Goal: Task Accomplishment & Management: Use online tool/utility

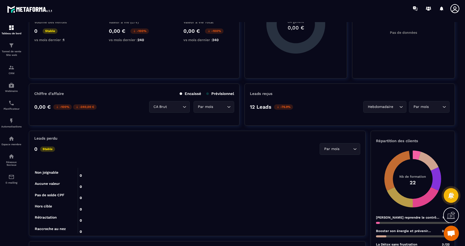
scroll to position [128, 0]
click at [381, 106] on div "Hebdomadaire" at bounding box center [384, 107] width 30 height 6
click at [378, 119] on p "Jours" at bounding box center [386, 117] width 30 height 5
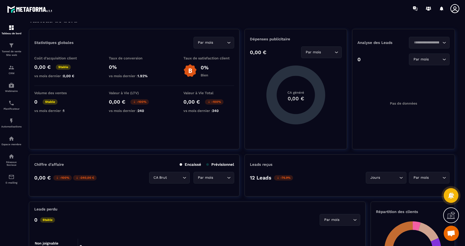
scroll to position [0, 0]
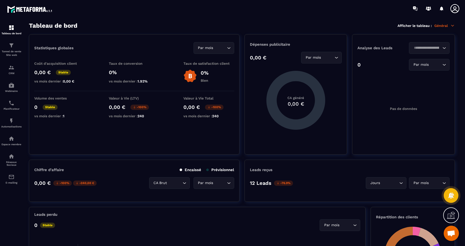
click at [446, 25] on p "Général" at bounding box center [444, 25] width 21 height 5
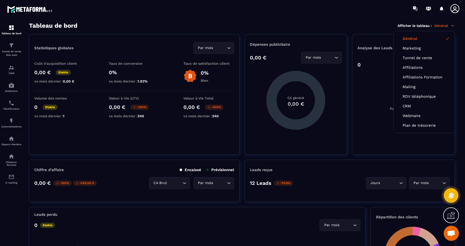
click at [343, 24] on div "Tableau de bord Afficher le tableau : Général Général Marketing Tunnel de vente…" at bounding box center [242, 25] width 426 height 7
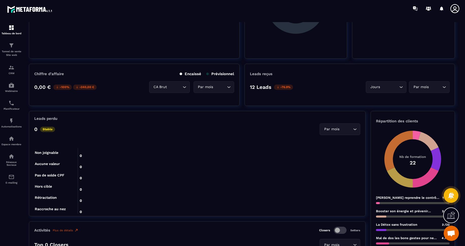
scroll to position [102, 0]
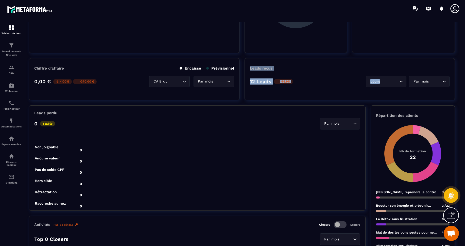
drag, startPoint x: 247, startPoint y: 58, endPoint x: 434, endPoint y: 87, distance: 189.2
click at [406, 81] on div "Leads reçus 12 Leads -76.9% Jours Loading... Par mois Loading..." at bounding box center [350, 79] width 211 height 42
click at [462, 100] on section "Tableau de bord Tunnel de vente Site web CRM Webinaire Planificateur Automatisa…" at bounding box center [232, 134] width 465 height 234
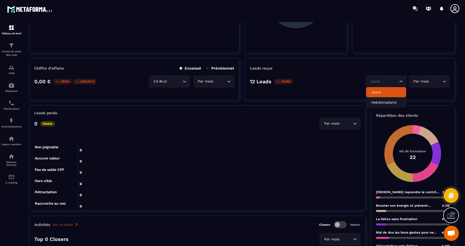
click at [382, 79] on input "Search for option" at bounding box center [383, 82] width 29 height 6
click at [342, 69] on div "Leads reçus" at bounding box center [350, 68] width 200 height 5
click at [9, 46] on img at bounding box center [11, 45] width 6 height 6
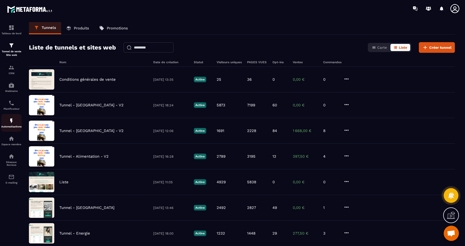
click at [8, 125] on p "Automatisations" at bounding box center [11, 126] width 20 height 3
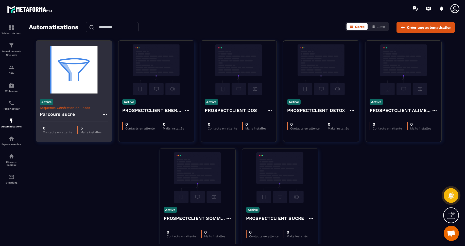
click at [64, 115] on h4 "Parcours sucre" at bounding box center [57, 114] width 35 height 7
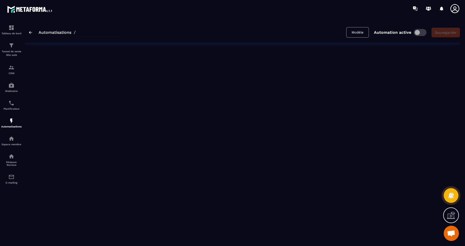
type input "**********"
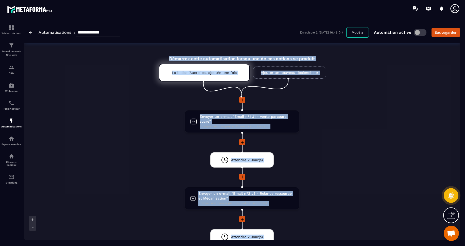
drag, startPoint x: 163, startPoint y: 54, endPoint x: 329, endPoint y: 108, distance: 175.0
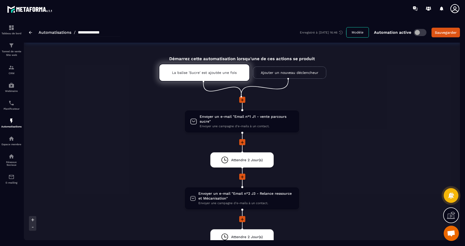
click at [224, 118] on span "Envoyer un e-mail "Email n°1 J1 - vente parcours sucre"" at bounding box center [247, 119] width 94 height 10
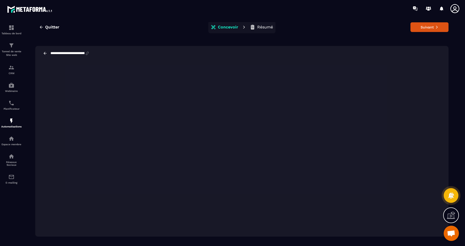
scroll to position [11, 0]
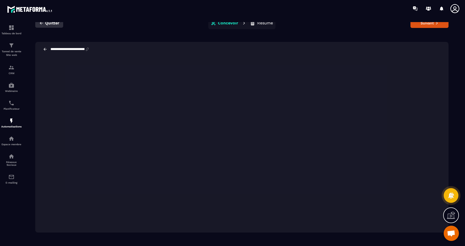
click at [40, 23] on icon "button" at bounding box center [41, 23] width 3 height 3
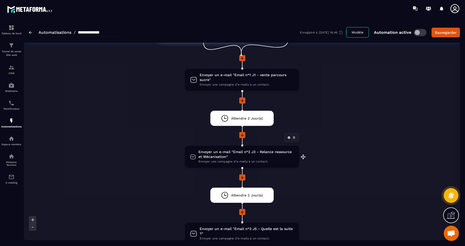
scroll to position [51, 0]
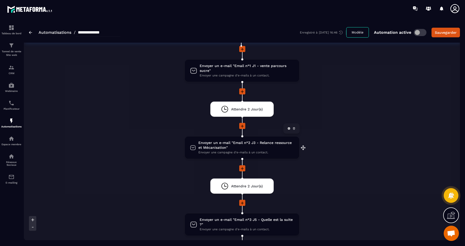
click at [222, 143] on span "Envoyer un e-mail "Email n°2 J3 - Relance ressource et Mécanisation"" at bounding box center [246, 145] width 96 height 10
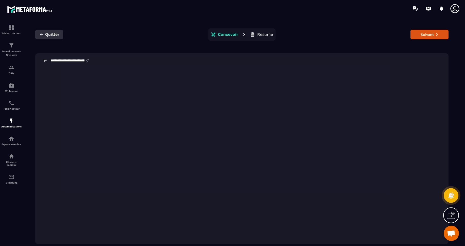
click at [40, 34] on icon "button" at bounding box center [41, 34] width 3 height 3
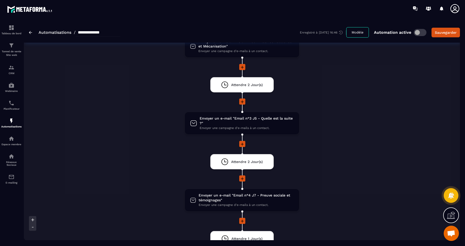
scroll to position [152, 0]
click at [270, 120] on span "Envoyer un e-mail "Email n°3 J5 - Quelle est la suite ?"" at bounding box center [247, 121] width 94 height 10
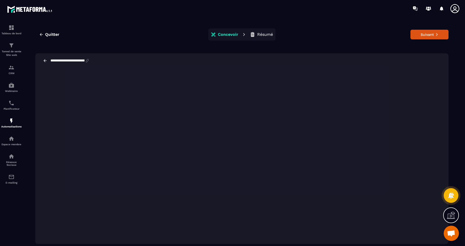
click at [44, 60] on icon at bounding box center [45, 60] width 3 height 3
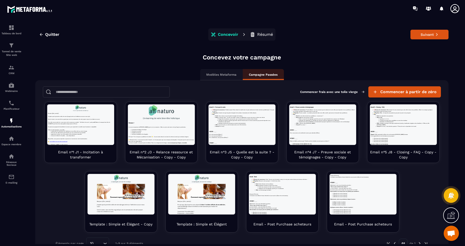
click at [217, 73] on p "Modèles Metaforma" at bounding box center [221, 75] width 30 height 4
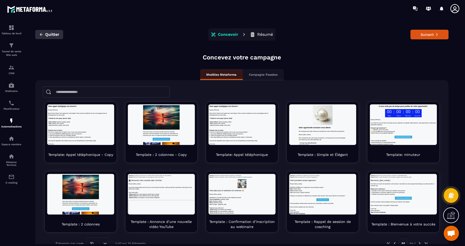
click at [43, 36] on icon "button" at bounding box center [41, 34] width 5 height 5
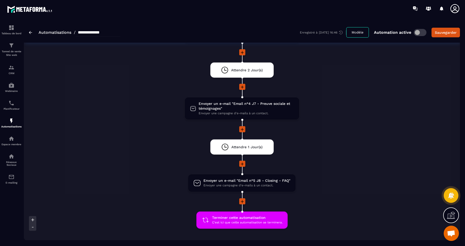
scroll to position [254, 0]
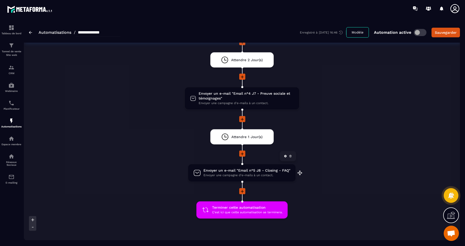
click at [256, 171] on span "Envoyer un e-mail "Email n°5 J8 - Closing - FAQ"" at bounding box center [247, 170] width 87 height 5
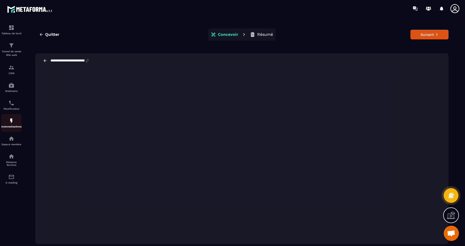
click at [14, 123] on img at bounding box center [11, 121] width 6 height 6
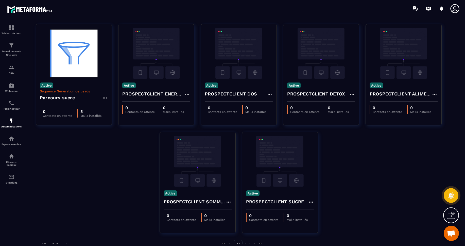
scroll to position [27, 0]
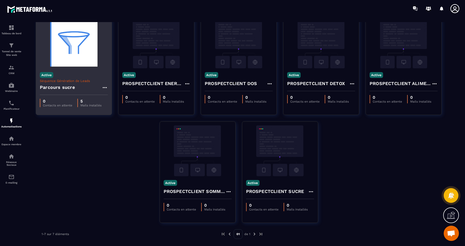
click at [83, 76] on div "Active Séquence Génération de Leads Parcours sucre" at bounding box center [74, 81] width 76 height 27
click at [89, 70] on div "Active Séquence Génération de Leads Parcours sucre" at bounding box center [74, 81] width 76 height 27
click at [60, 56] on img at bounding box center [74, 43] width 68 height 51
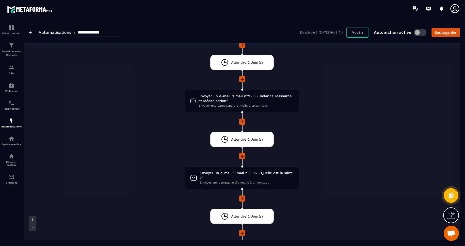
scroll to position [25, 0]
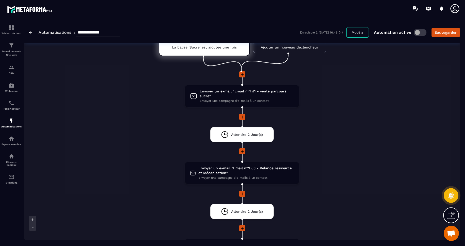
click at [32, 33] on div "**********" at bounding box center [74, 32] width 91 height 8
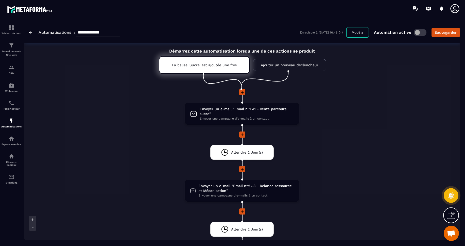
scroll to position [0, 0]
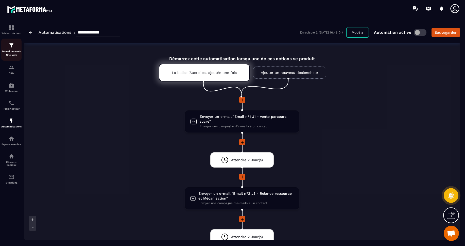
click at [14, 49] on div "Tunnel de vente Site web" at bounding box center [11, 49] width 20 height 14
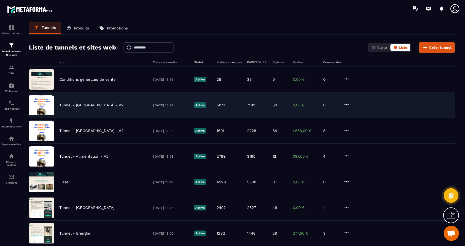
click at [73, 108] on div "Tunnel - [GEOGRAPHIC_DATA] - V2 [DATE] 18:24 Active 5873 7199 60 0,00 € 0" at bounding box center [242, 105] width 426 height 26
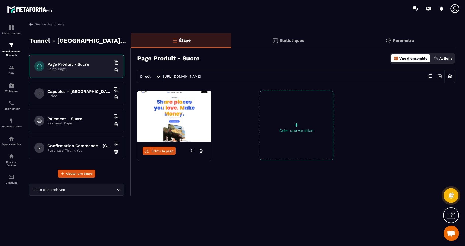
click at [69, 120] on h6 "Paiement - Sucre" at bounding box center [78, 118] width 63 height 5
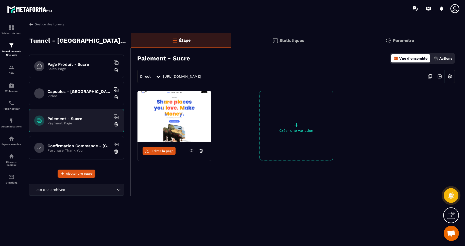
click at [73, 94] on p "Video" at bounding box center [78, 96] width 63 height 4
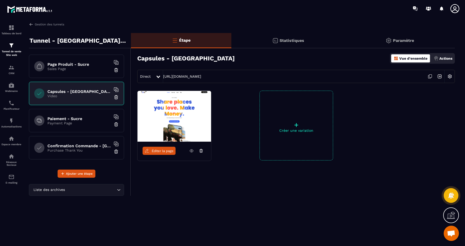
click at [162, 150] on span "Éditer la page" at bounding box center [163, 151] width 22 height 4
